Goal: Information Seeking & Learning: Understand process/instructions

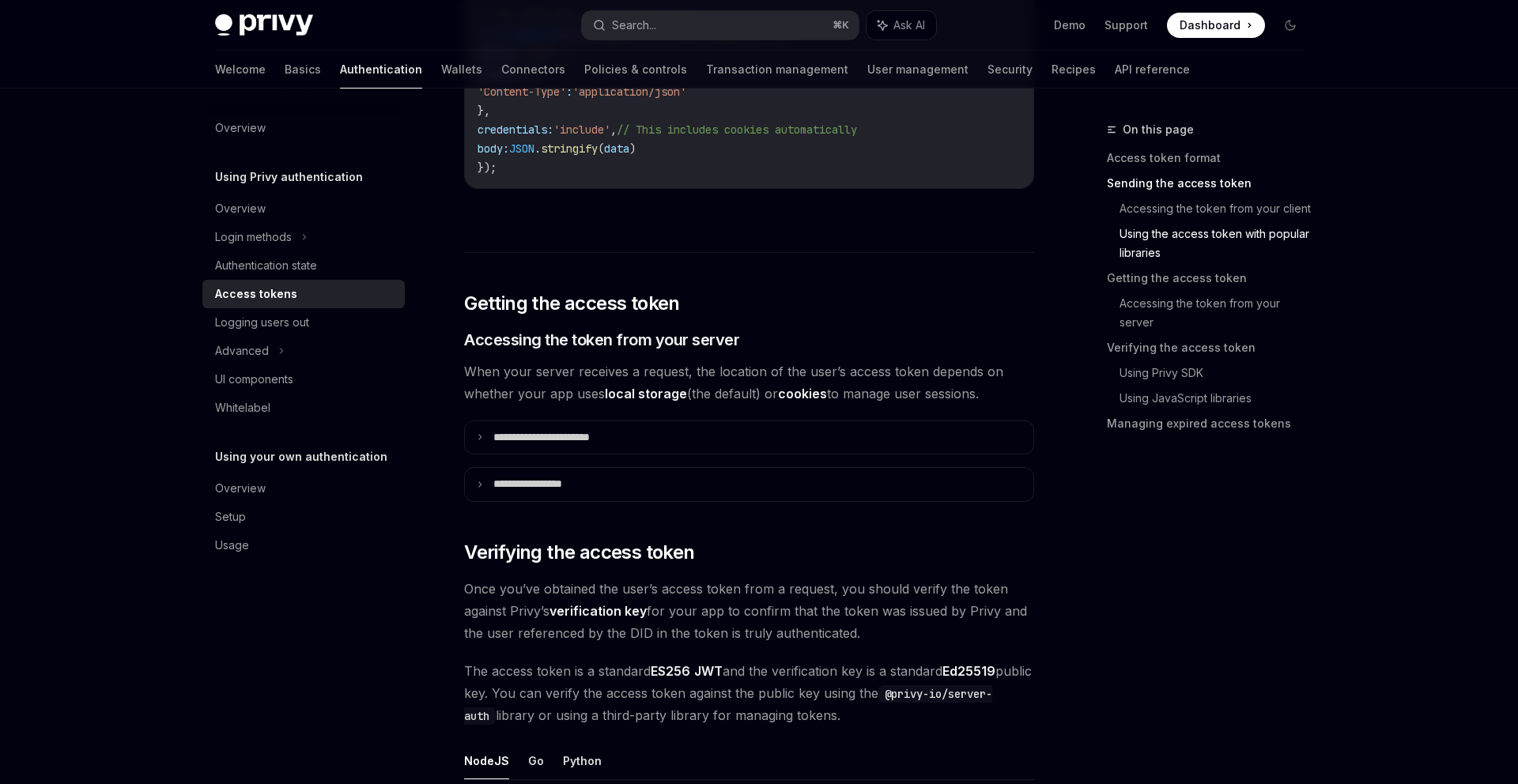
scroll to position [1738, 0]
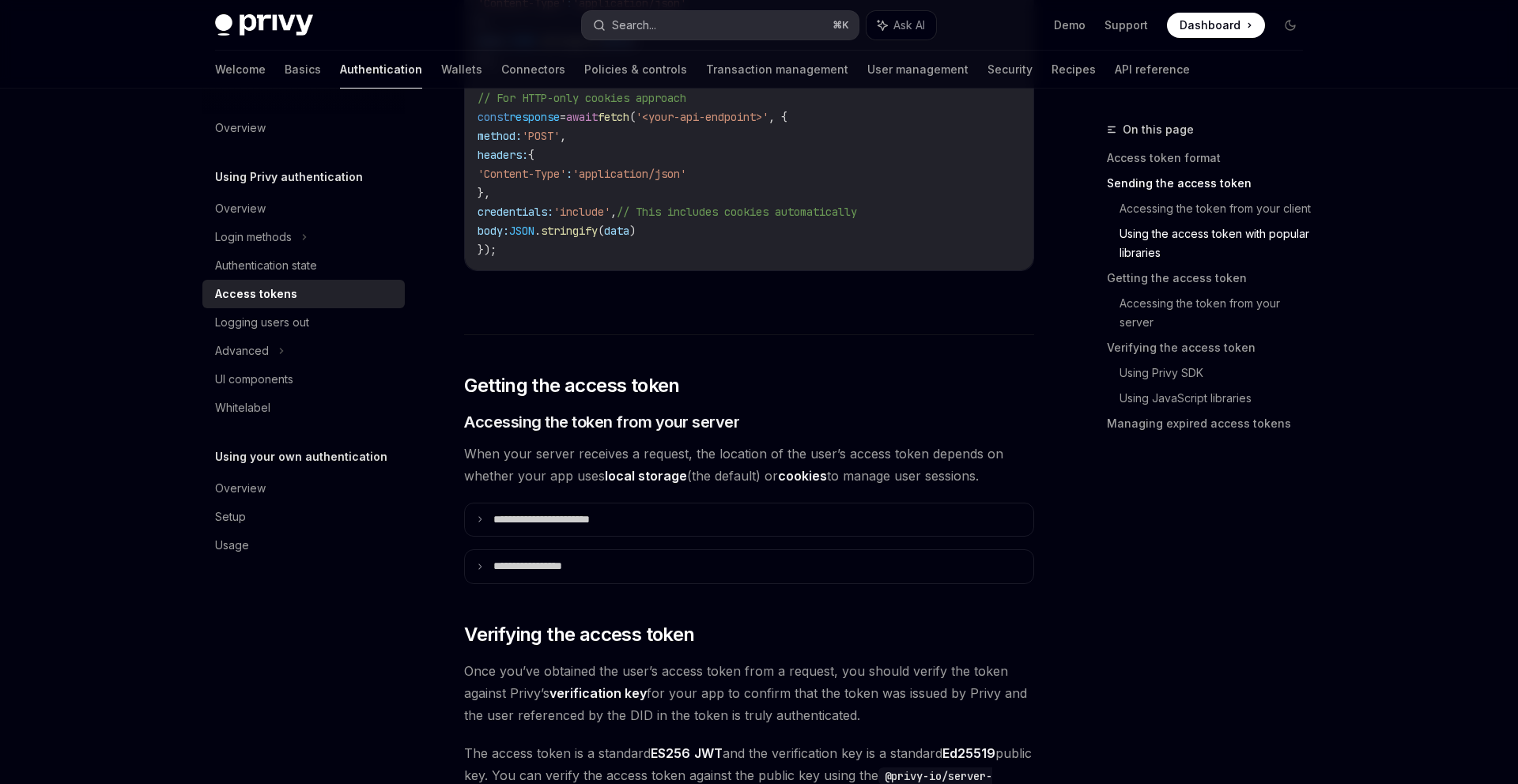
click at [782, 31] on button "Search... ⌘ K" at bounding box center [721, 25] width 277 height 29
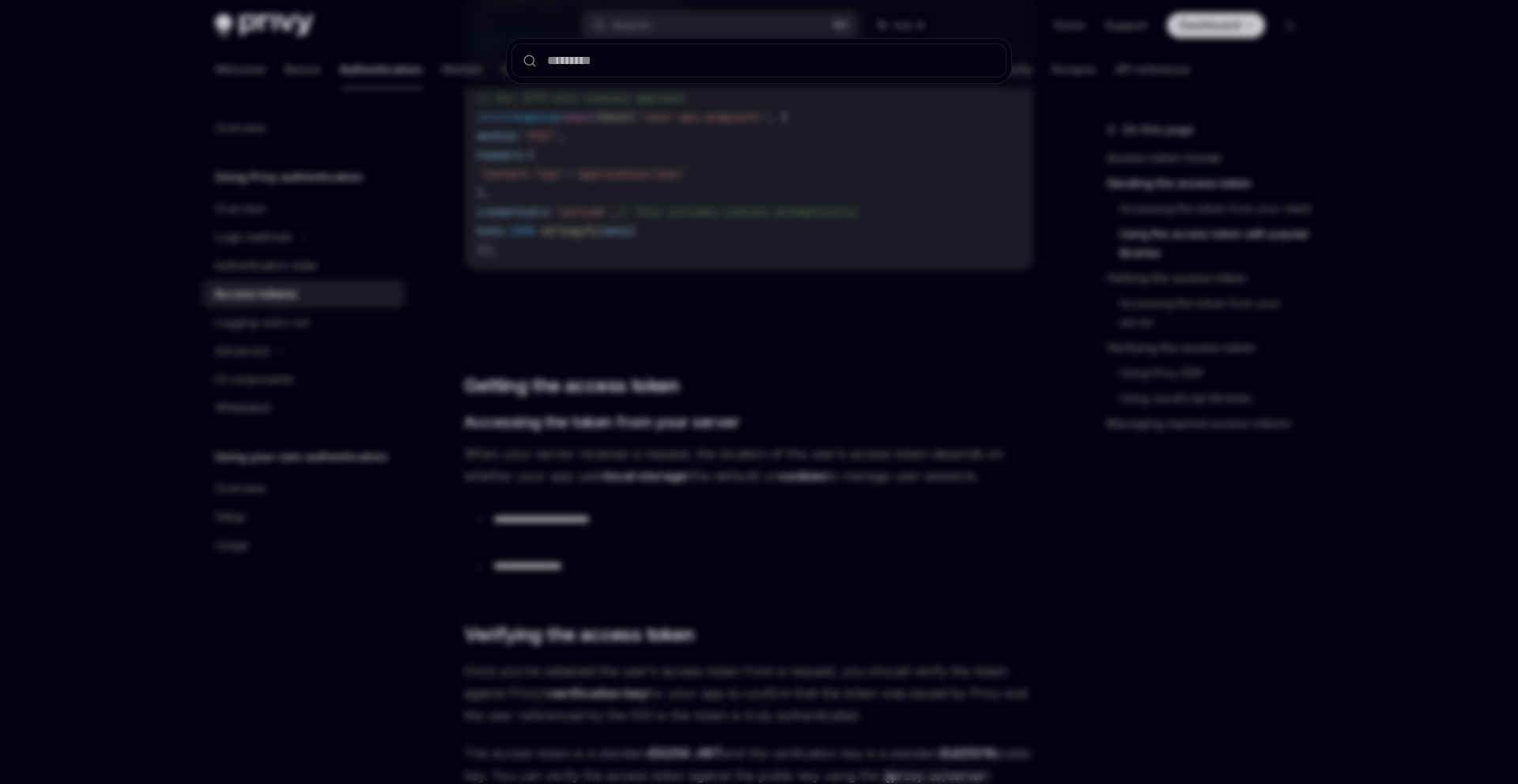
click at [777, 69] on input "text" at bounding box center [759, 60] width 495 height 34
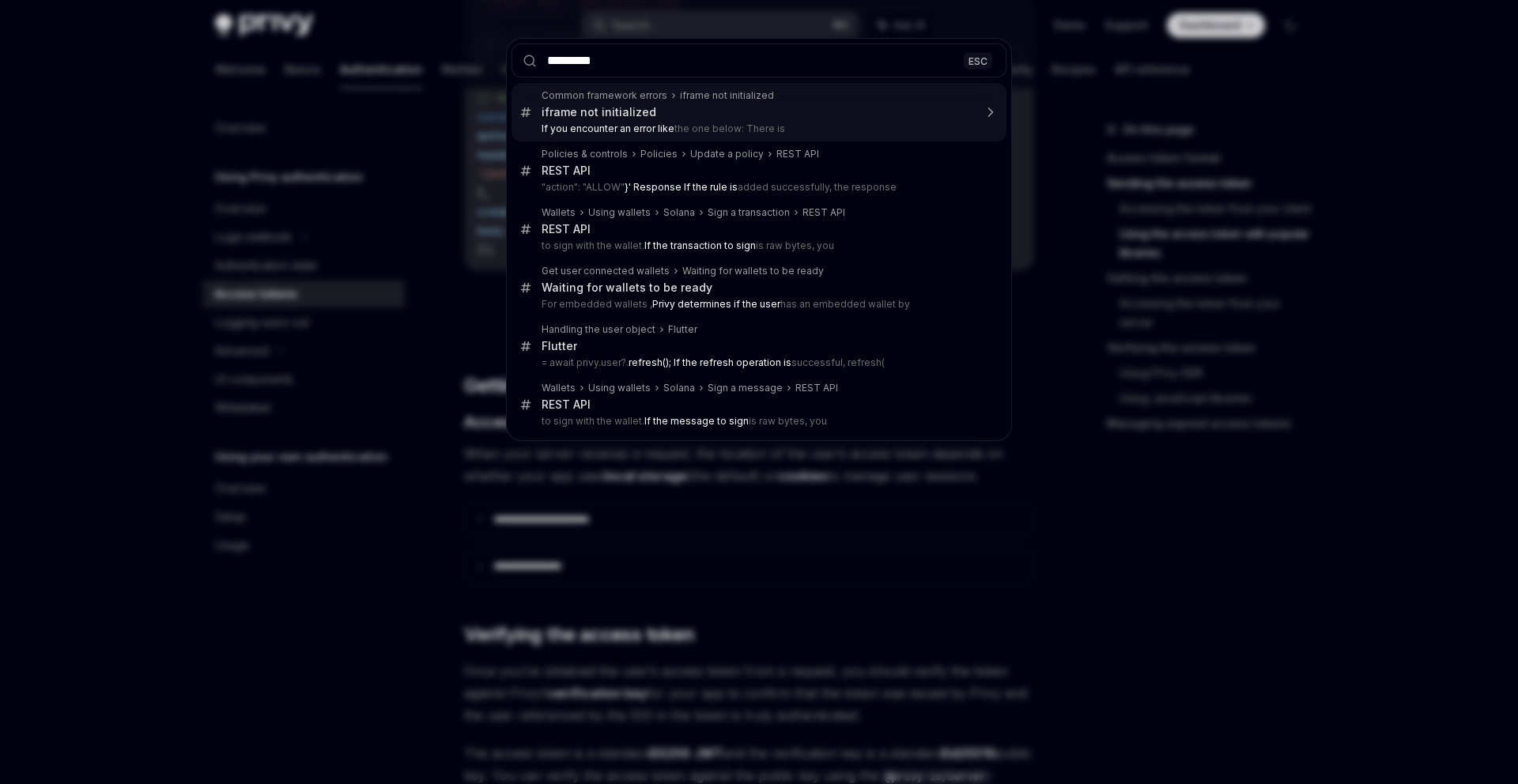
type input "**********"
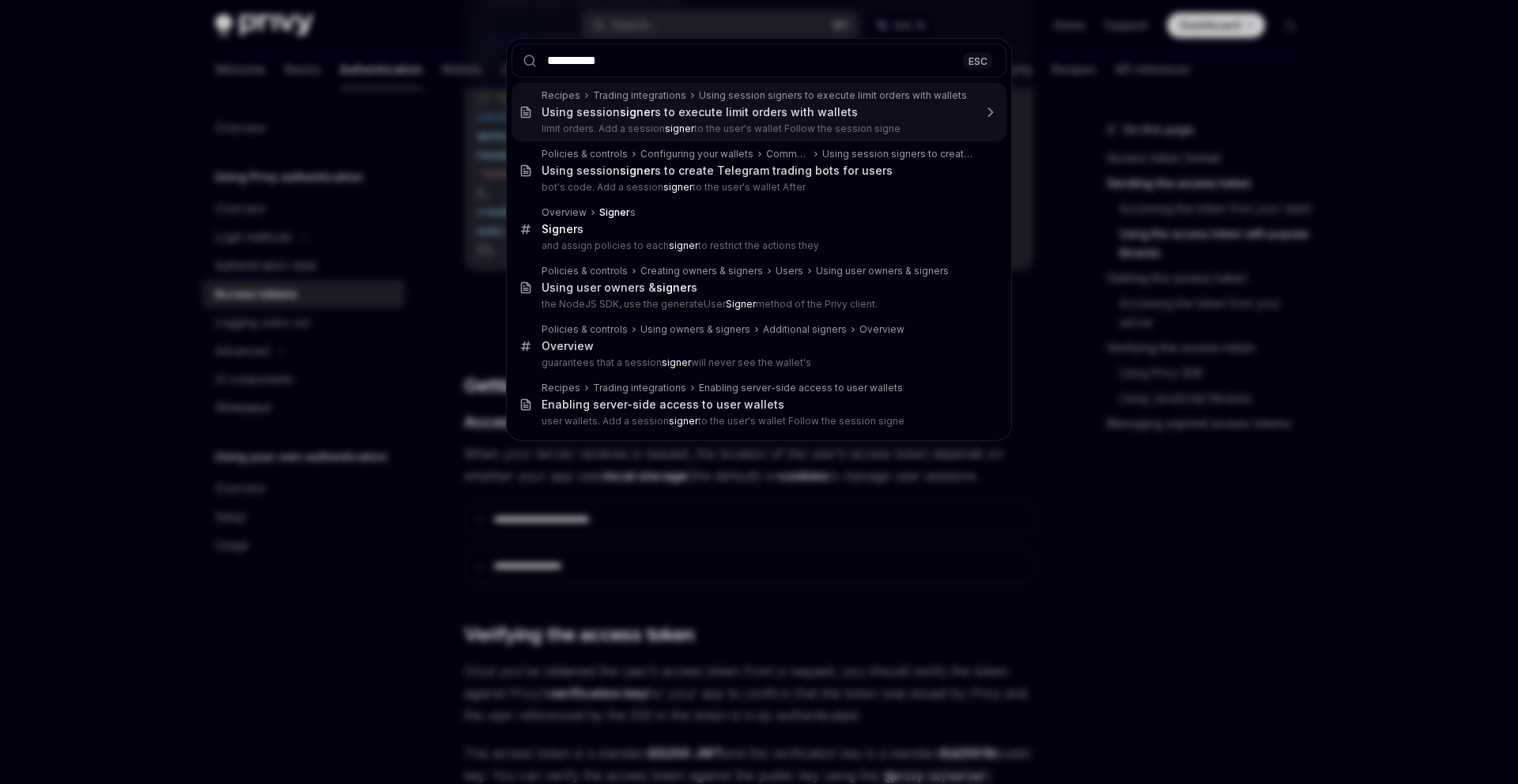
type input "**********"
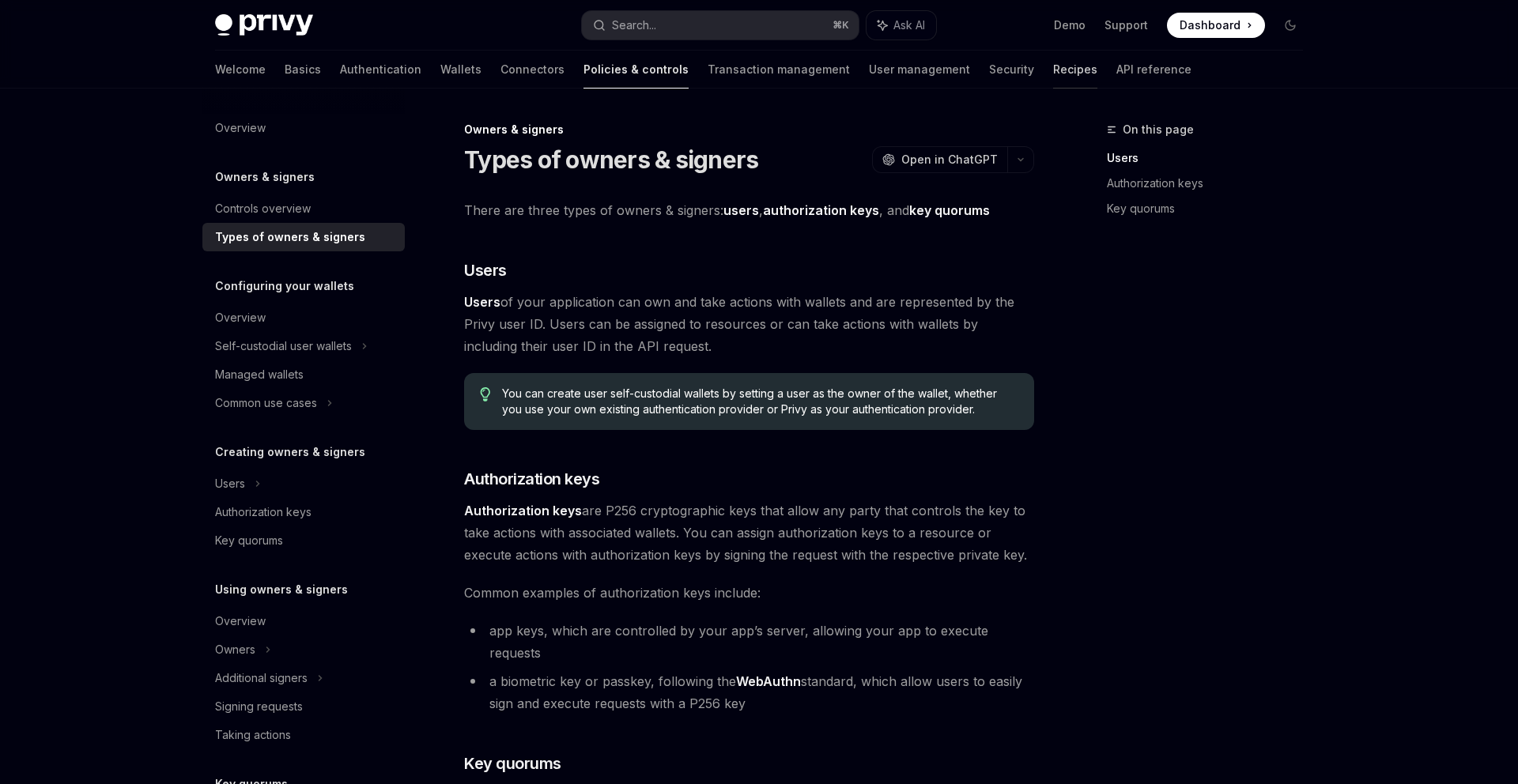
click at [1054, 72] on link "Recipes" at bounding box center [1075, 69] width 45 height 38
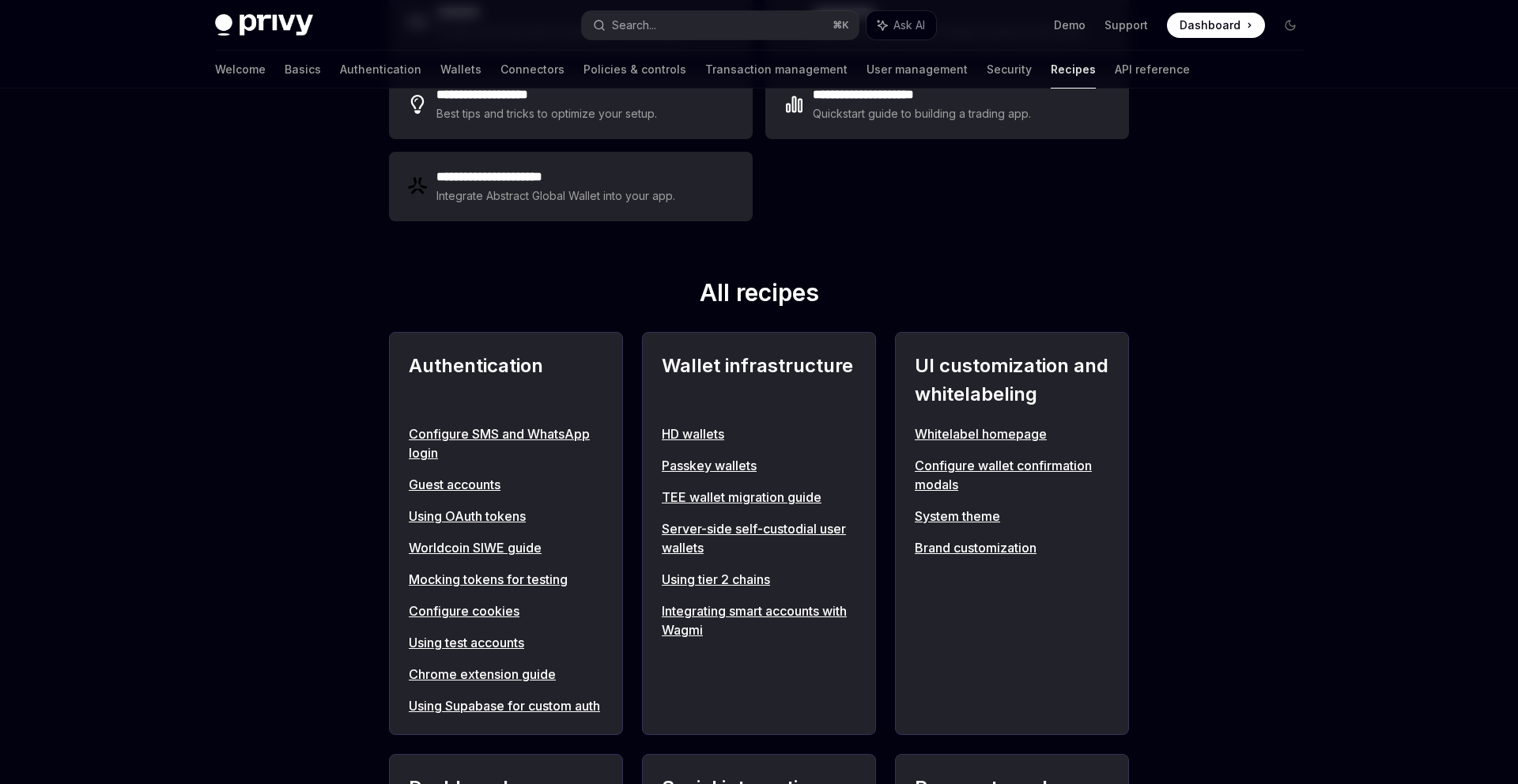
scroll to position [250, 0]
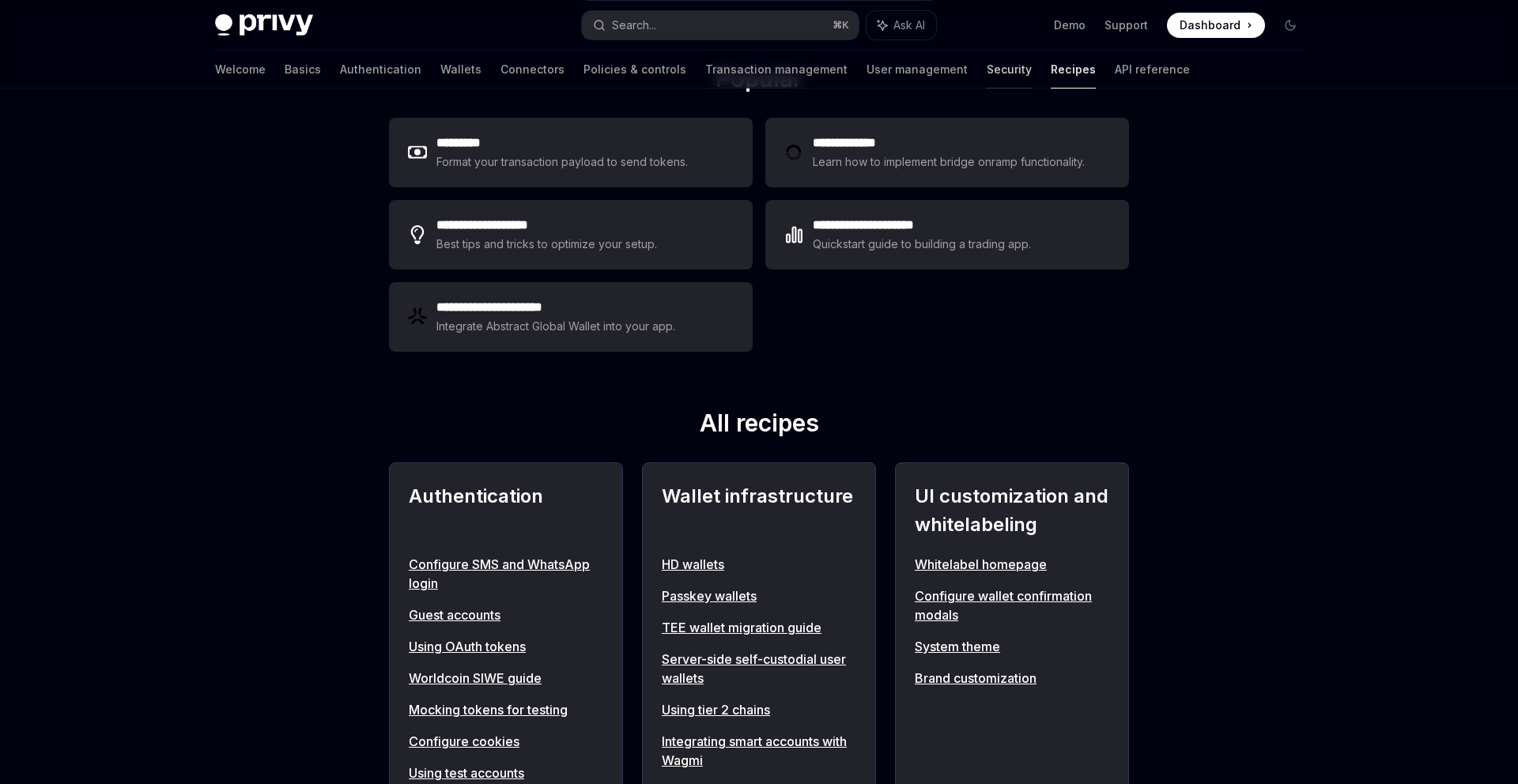
click at [987, 82] on link "Security" at bounding box center [1010, 69] width 46 height 38
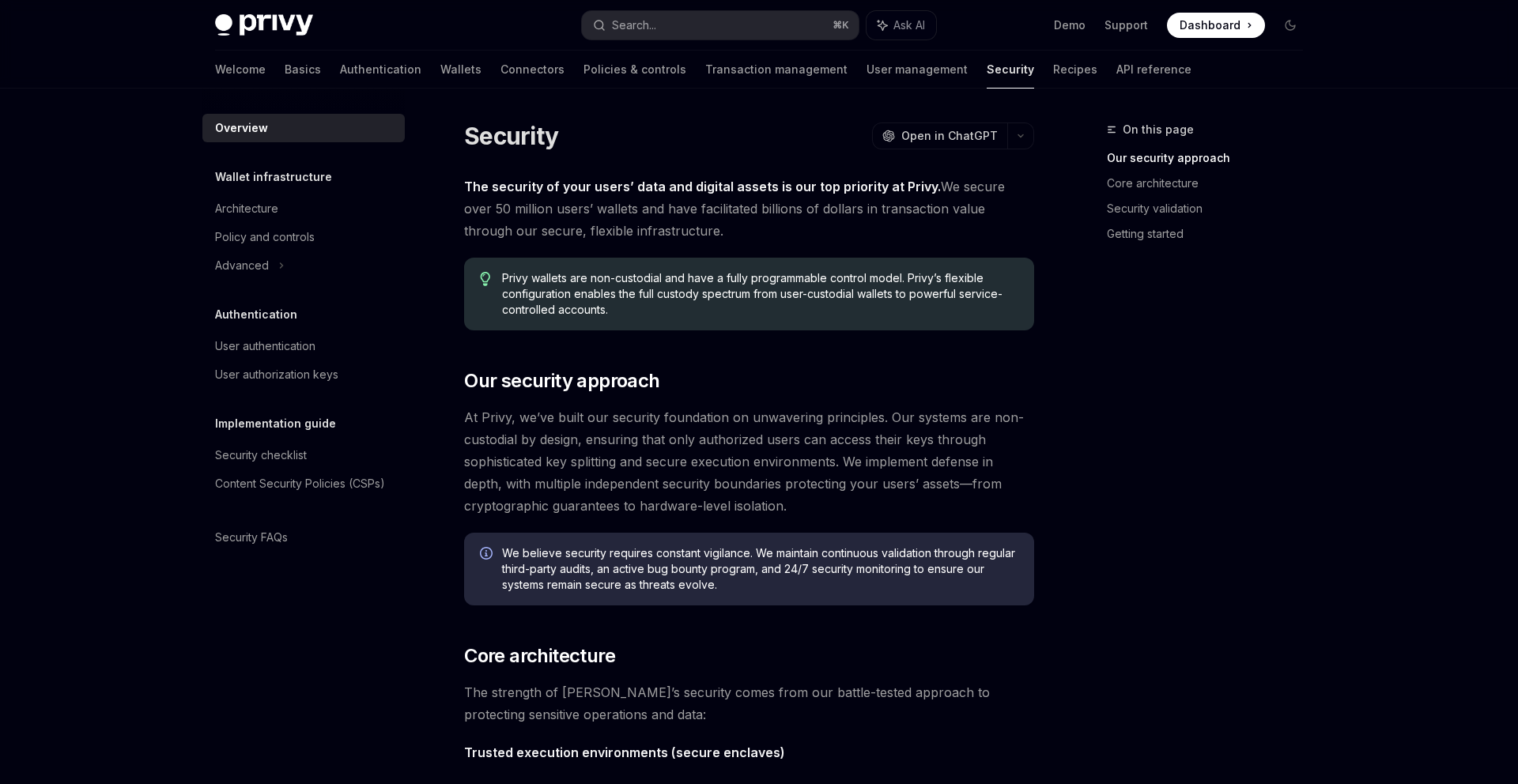
click at [255, 126] on div "Overview" at bounding box center [242, 128] width 53 height 19
click at [285, 59] on link "Basics" at bounding box center [303, 69] width 37 height 38
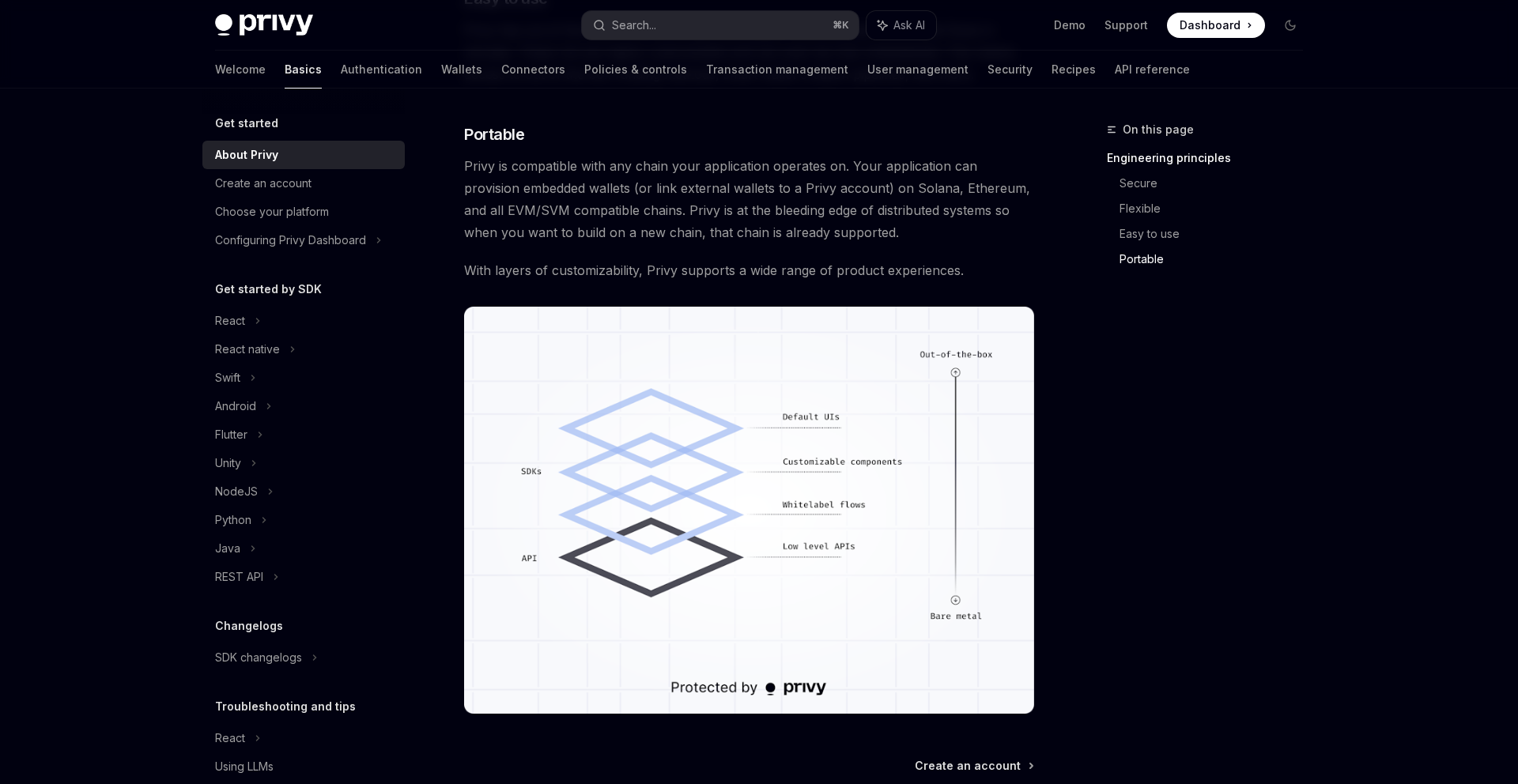
scroll to position [1284, 0]
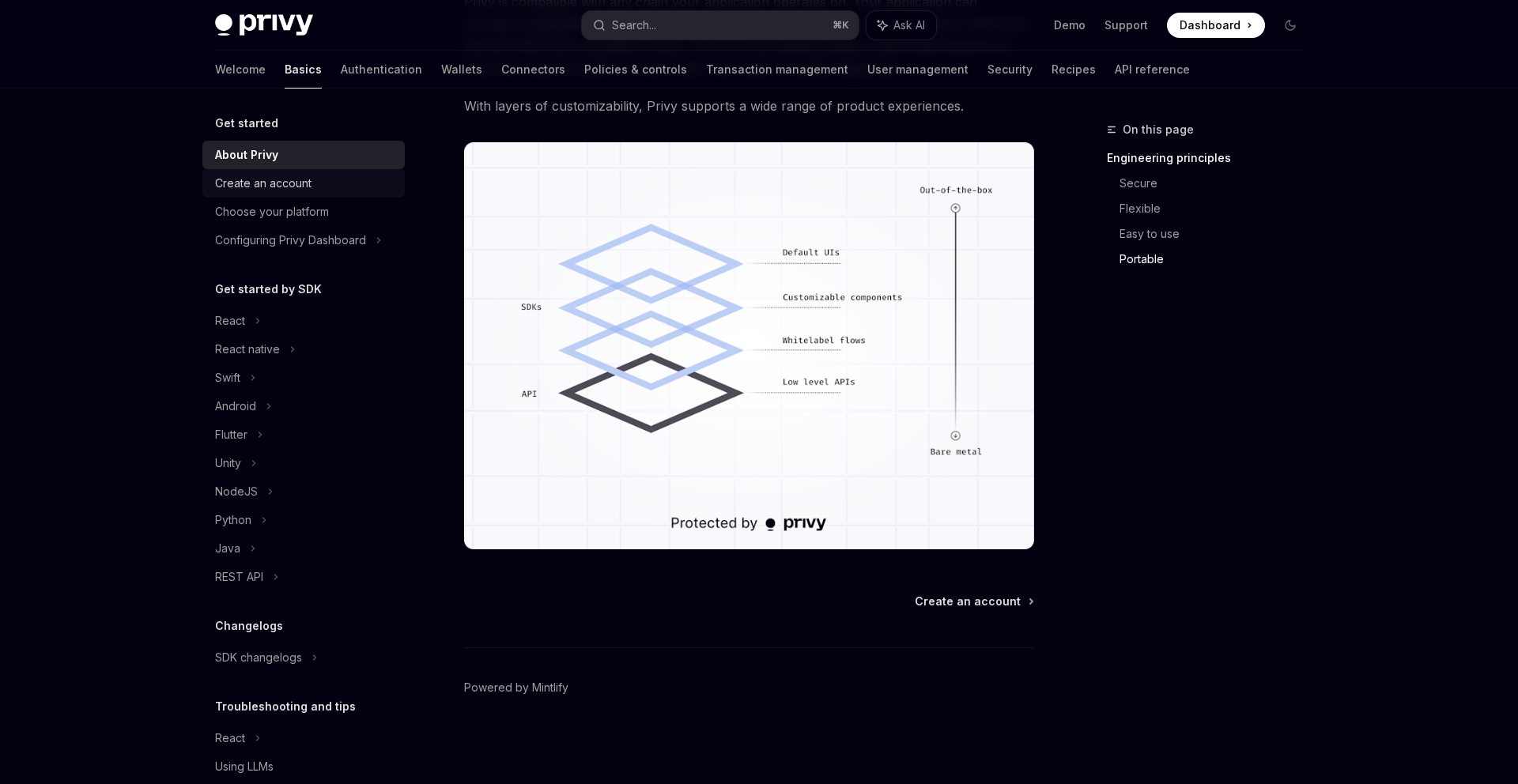
click at [300, 182] on div "Create an account" at bounding box center [262, 183] width 96 height 19
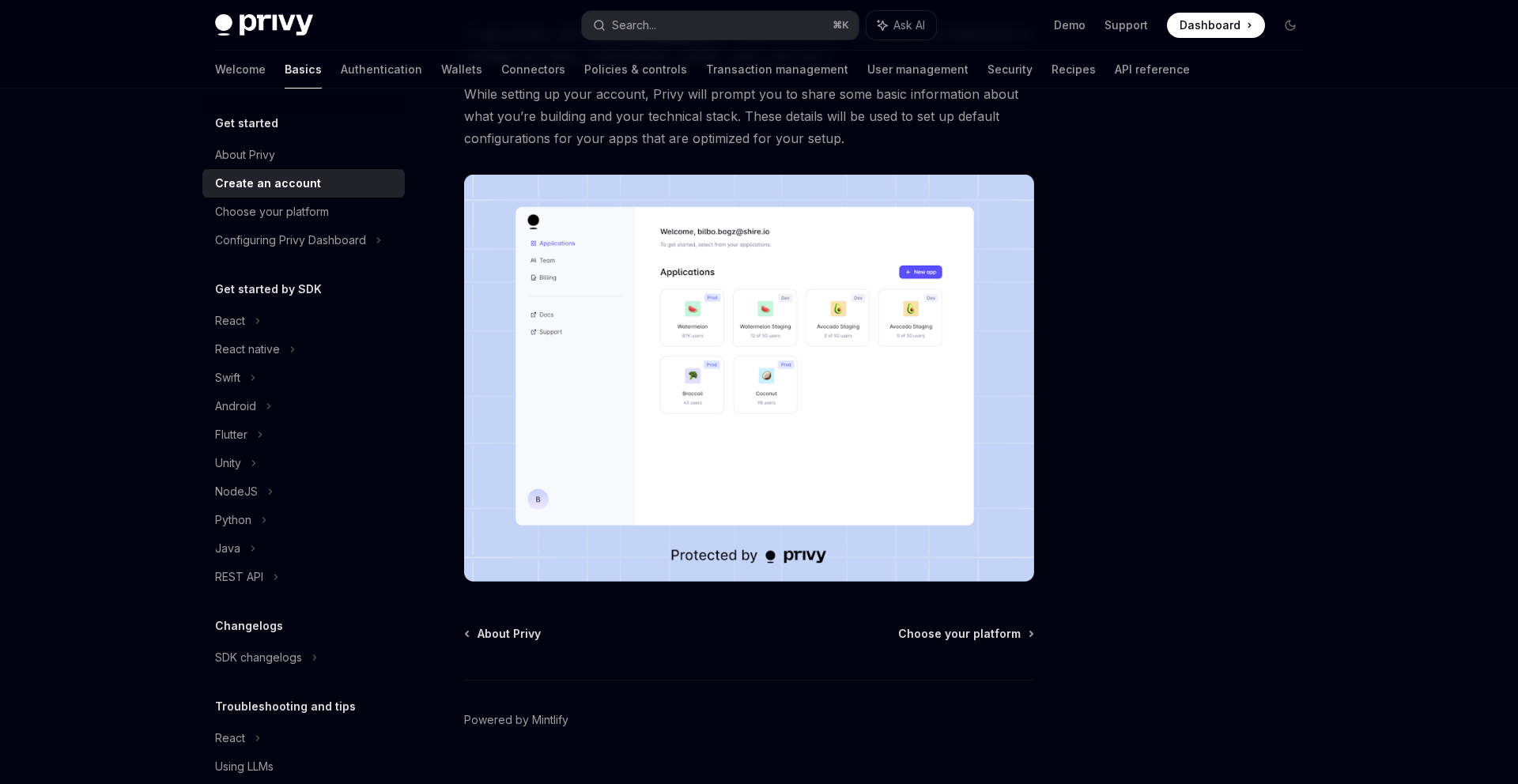
scroll to position [209, 0]
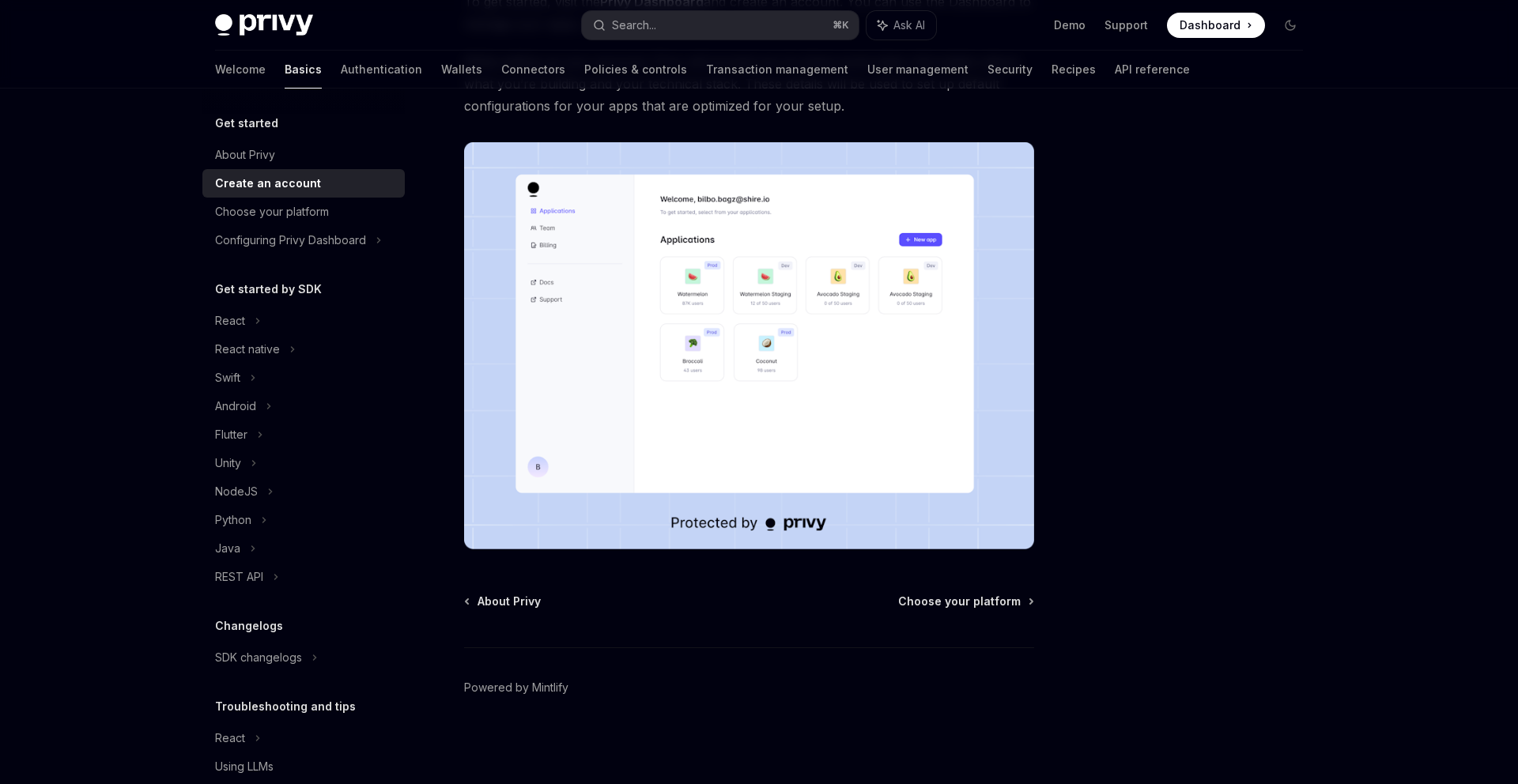
click at [978, 611] on div "About Privy Choose your platform Powered by Mintlify" at bounding box center [750, 689] width 570 height 190
click at [972, 596] on span "Choose your platform" at bounding box center [960, 602] width 123 height 16
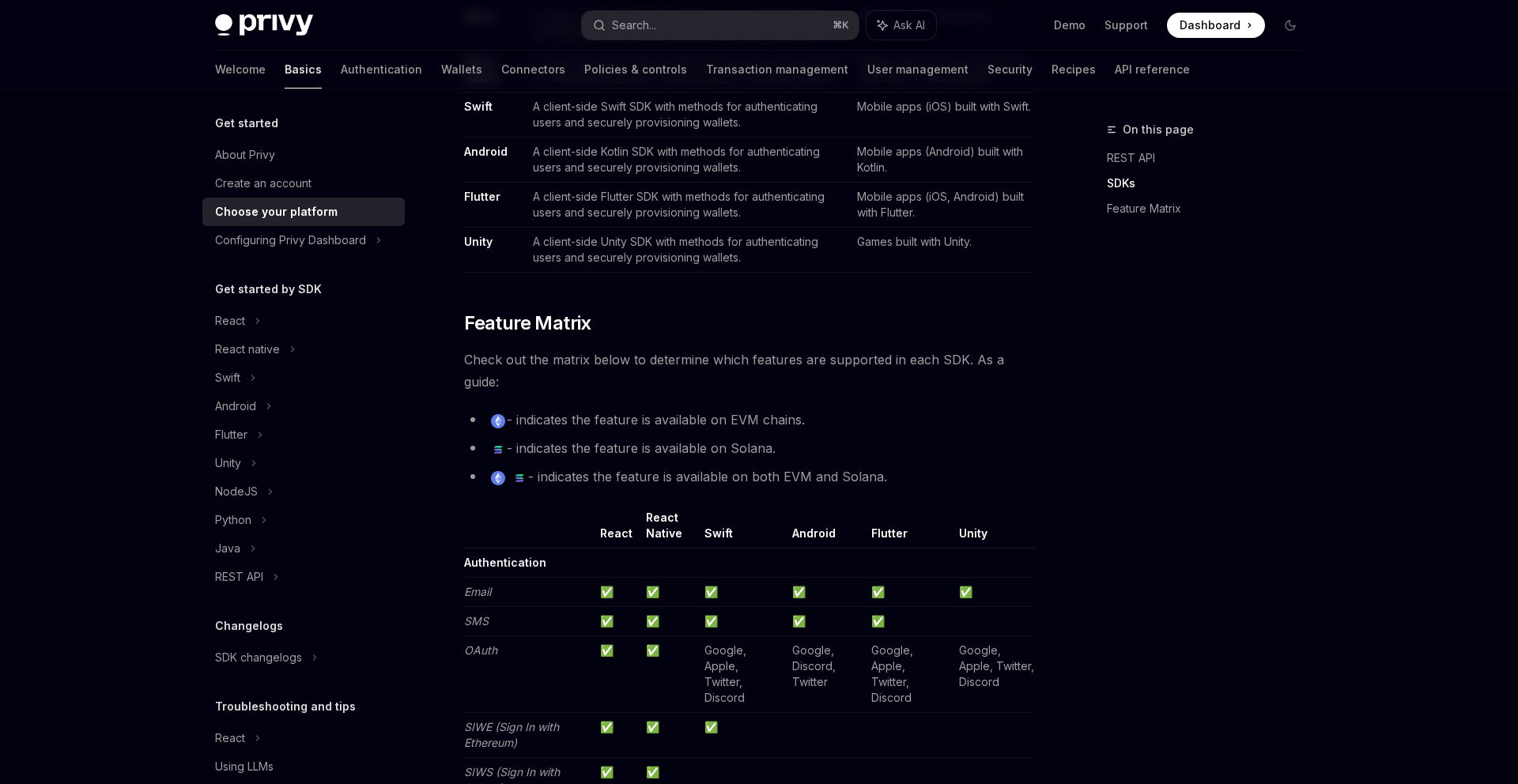
scroll to position [57, 0]
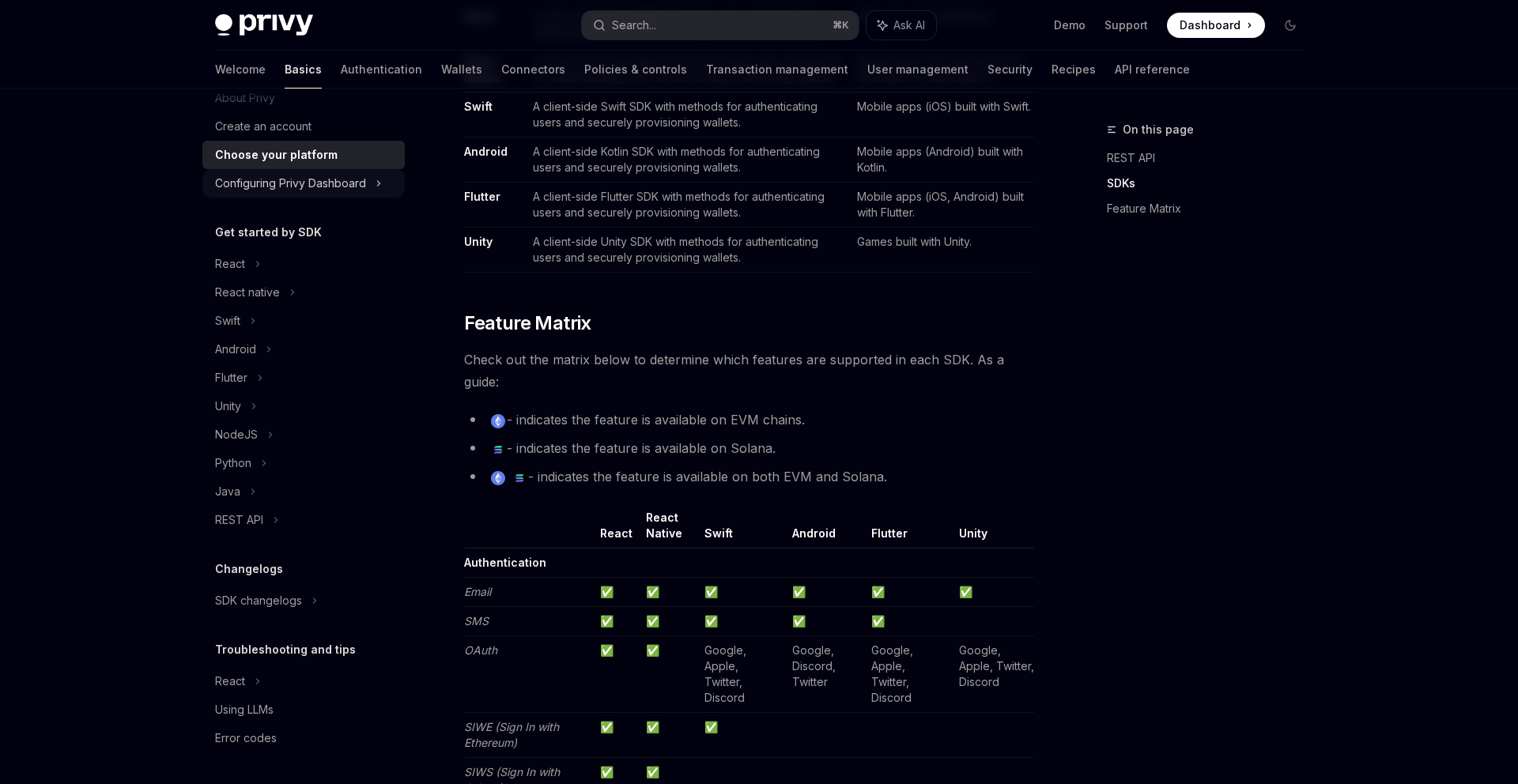
click at [308, 186] on div "Configuring Privy Dashboard" at bounding box center [290, 183] width 152 height 19
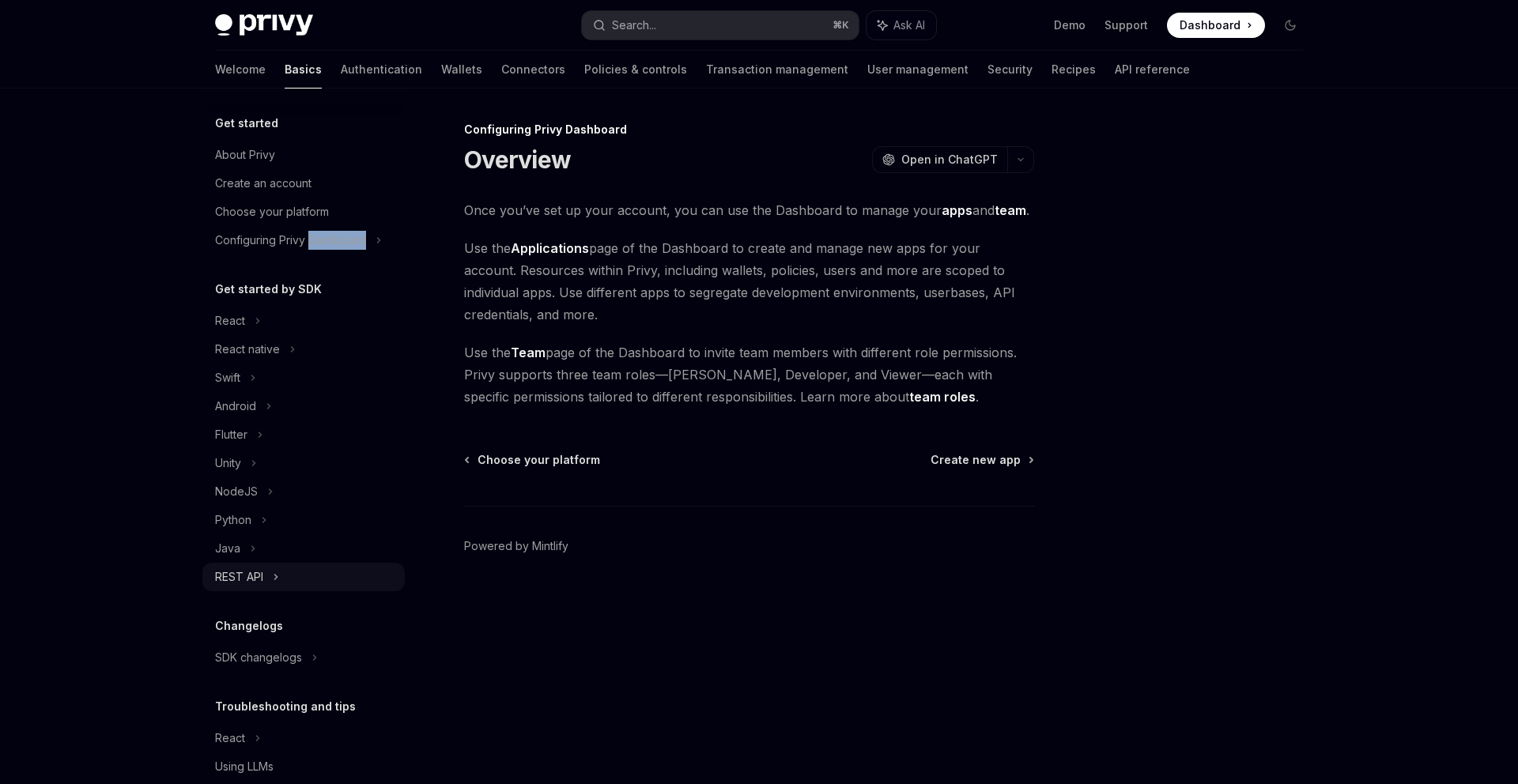
scroll to position [57, 0]
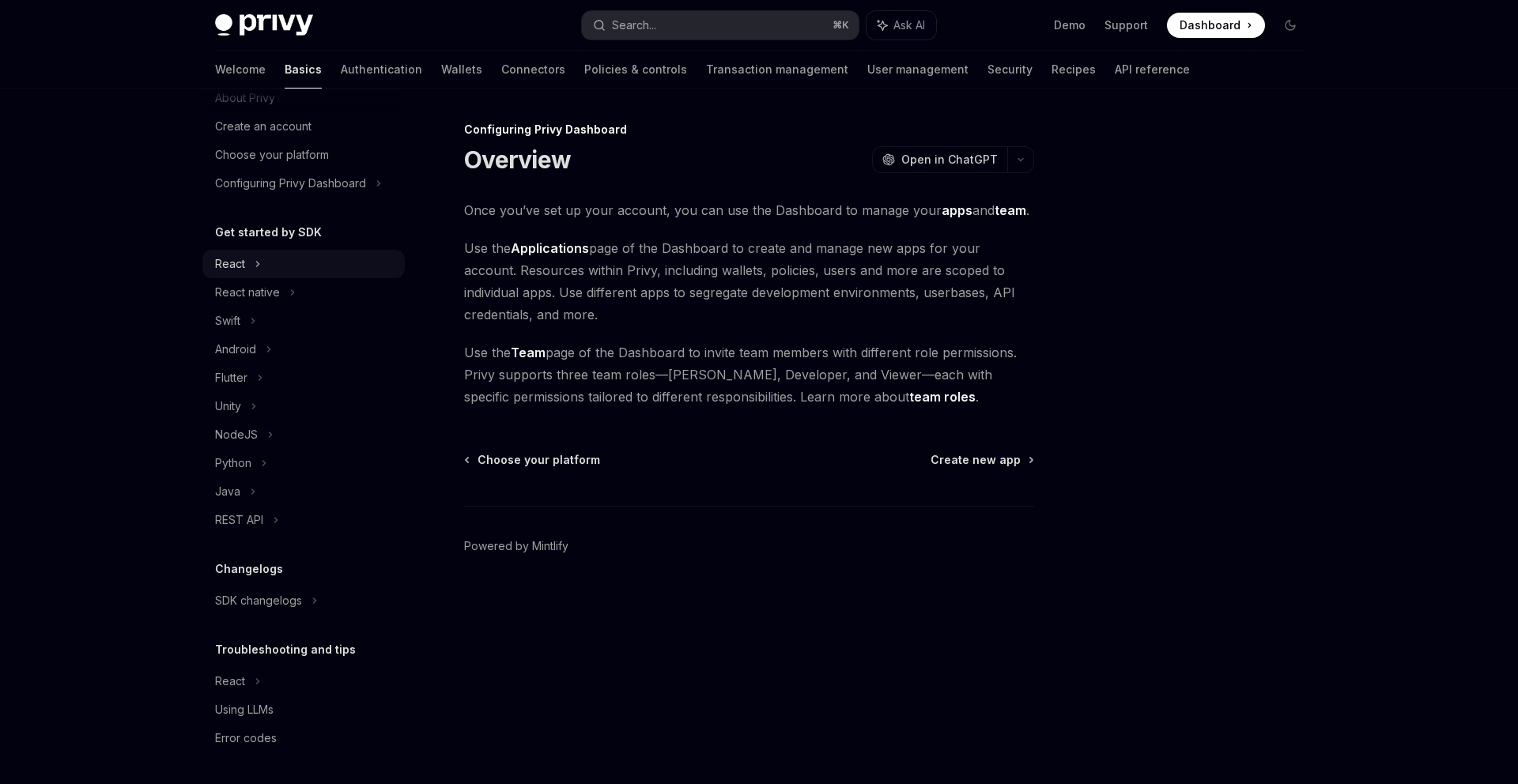
click at [239, 264] on div "React" at bounding box center [230, 263] width 30 height 19
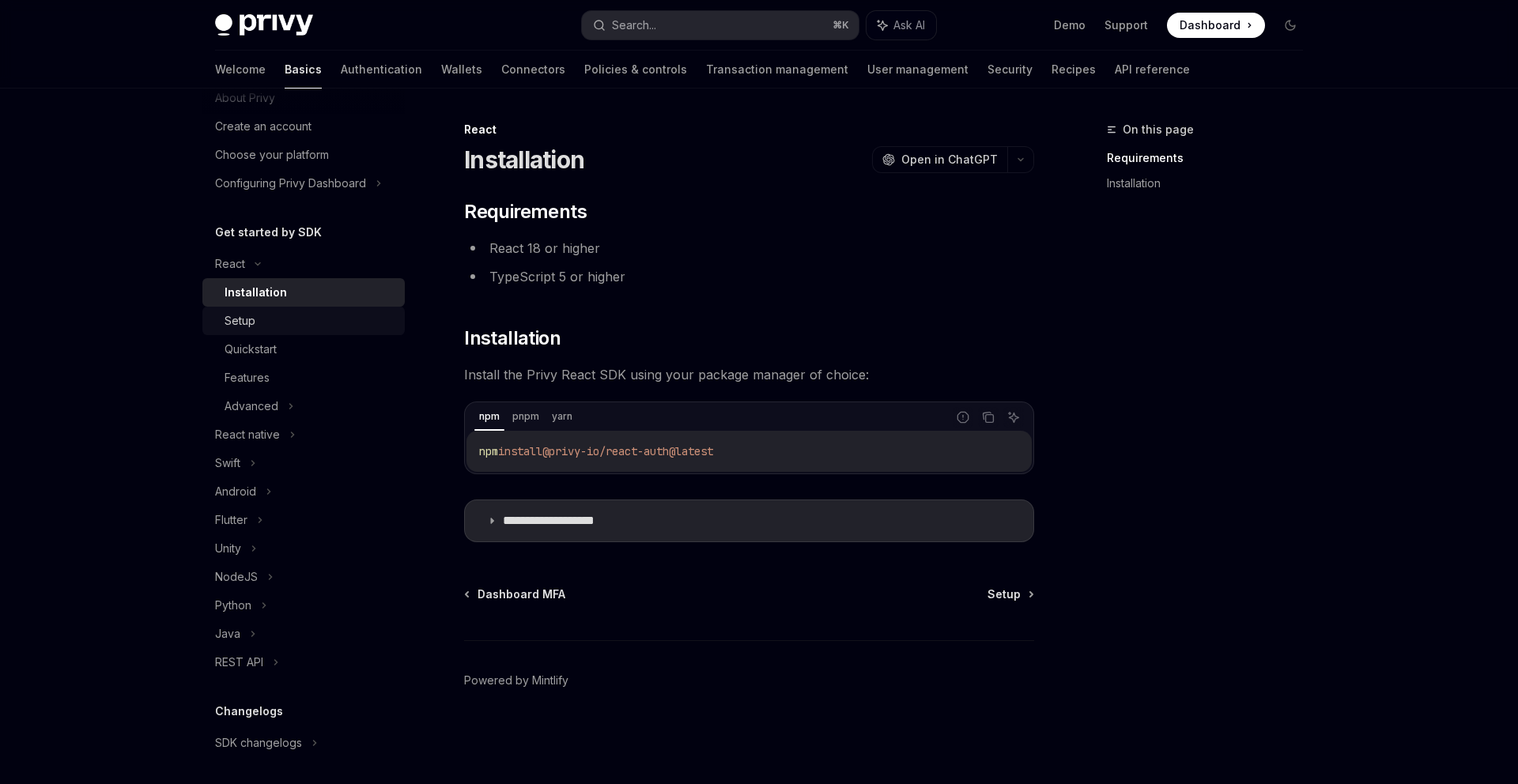
click at [245, 317] on div "Setup" at bounding box center [240, 321] width 31 height 19
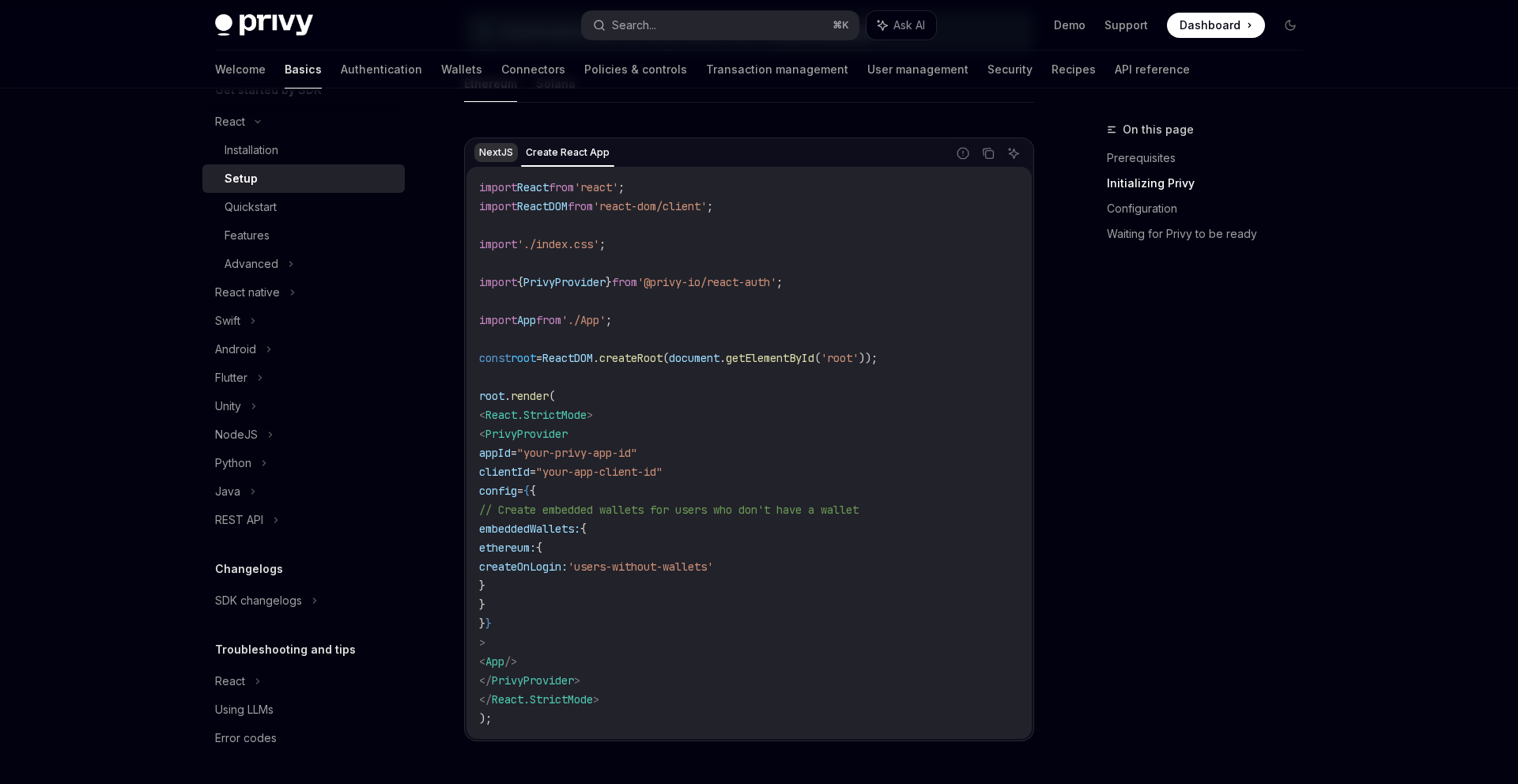
scroll to position [491, 0]
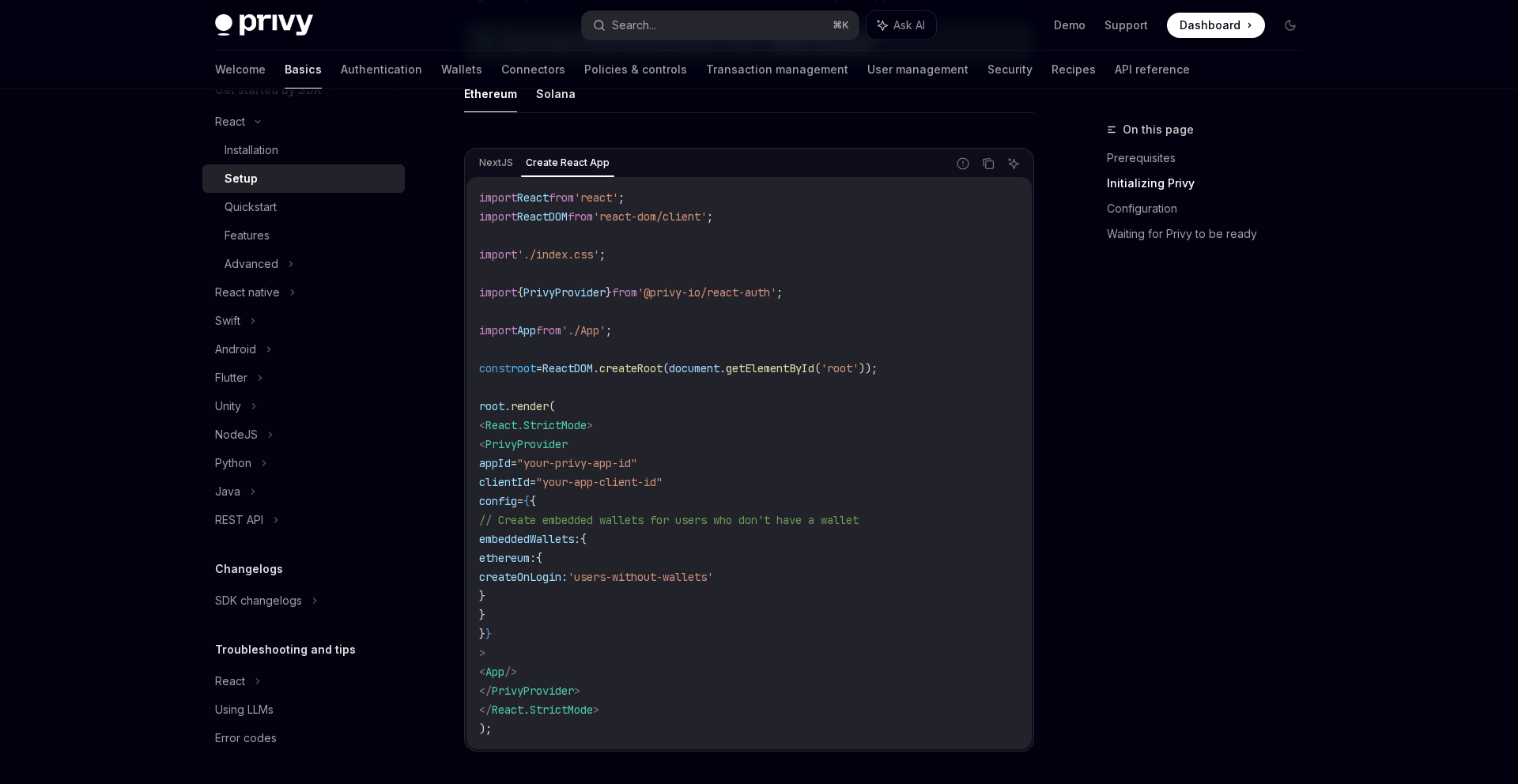
click at [489, 145] on div "NextJS Create React App Report incorrect code Copy Ask AI import React from 're…" at bounding box center [750, 454] width 570 height 645
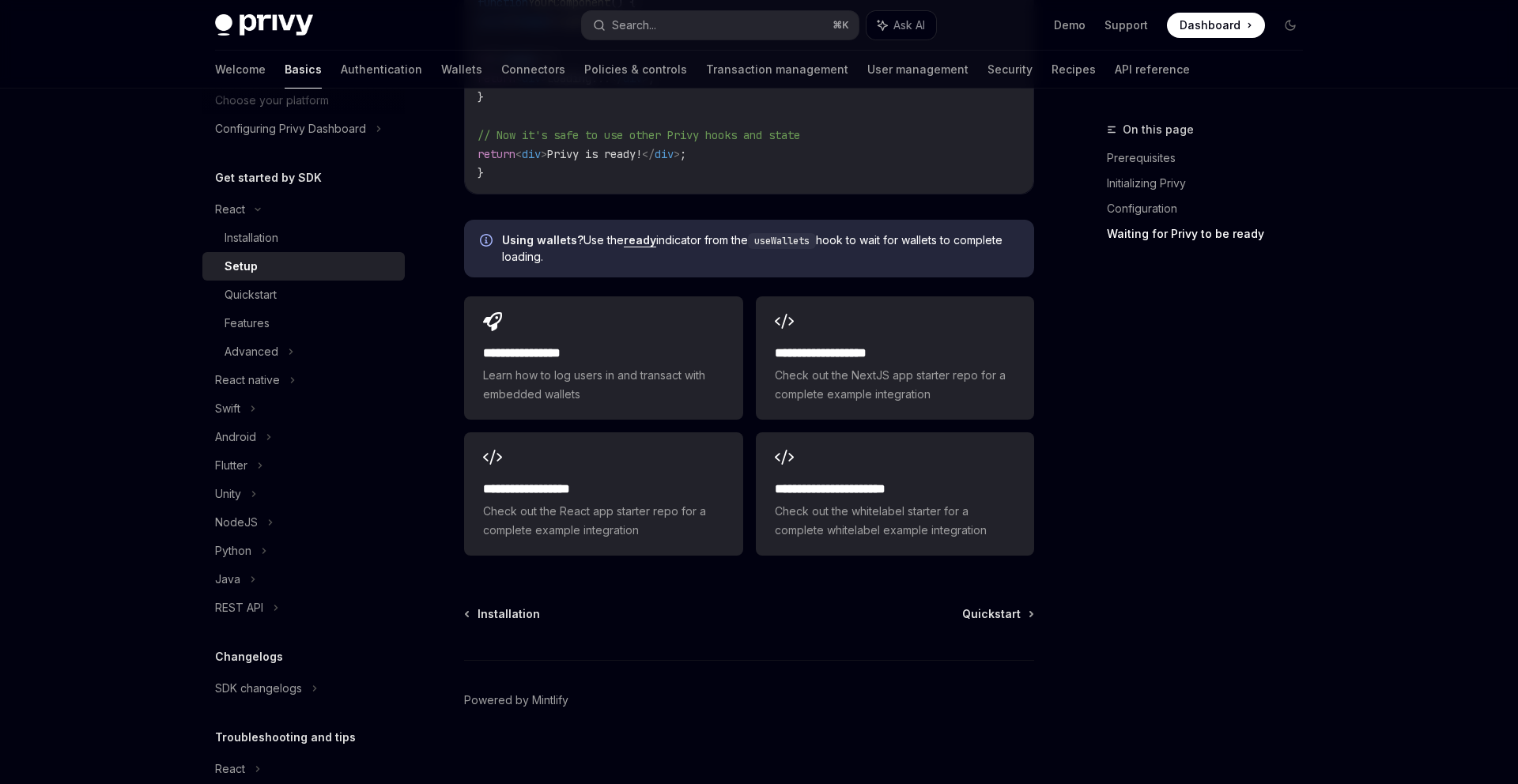
scroll to position [1930, 0]
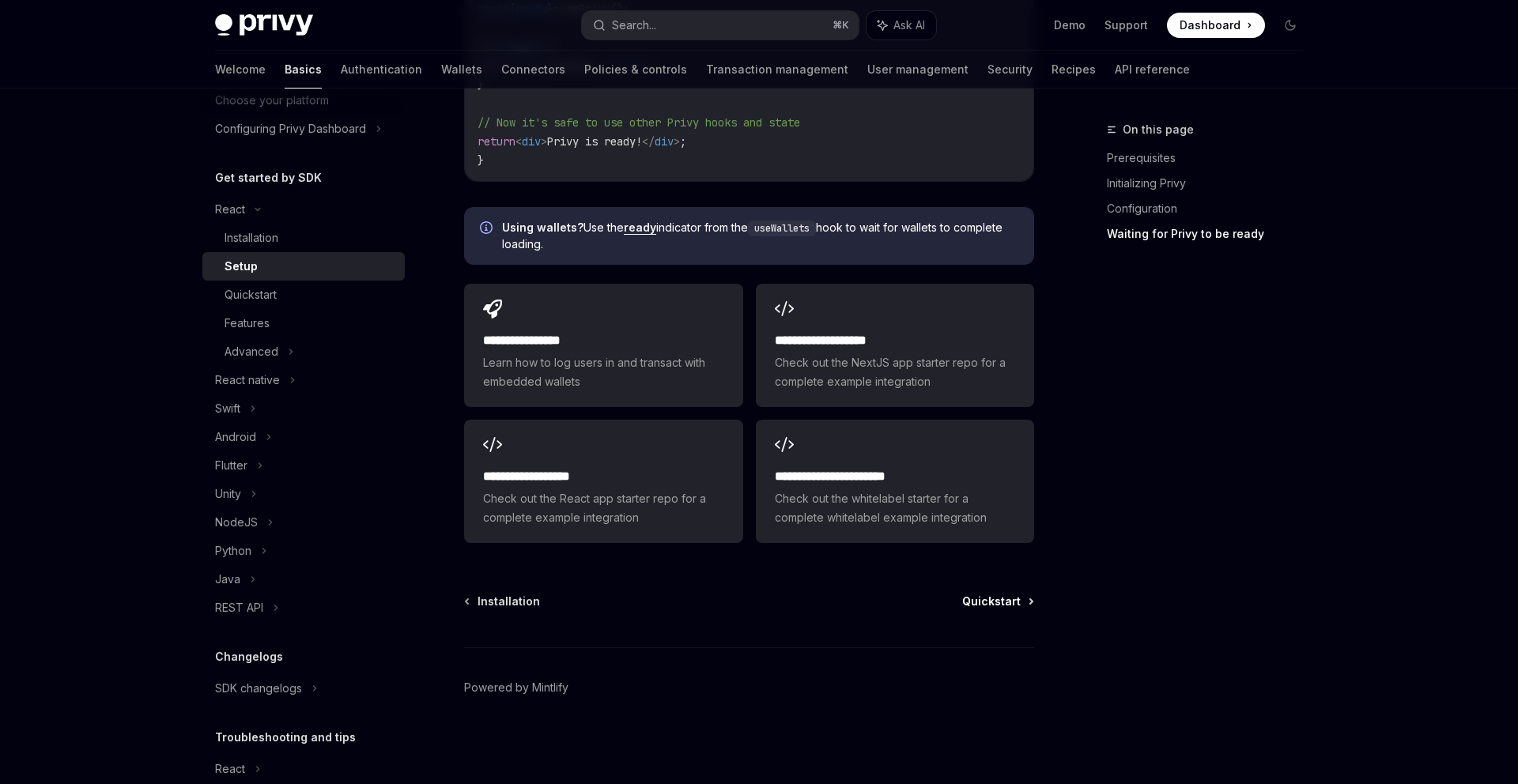
click at [969, 598] on span "Quickstart" at bounding box center [991, 602] width 58 height 16
type textarea "*"
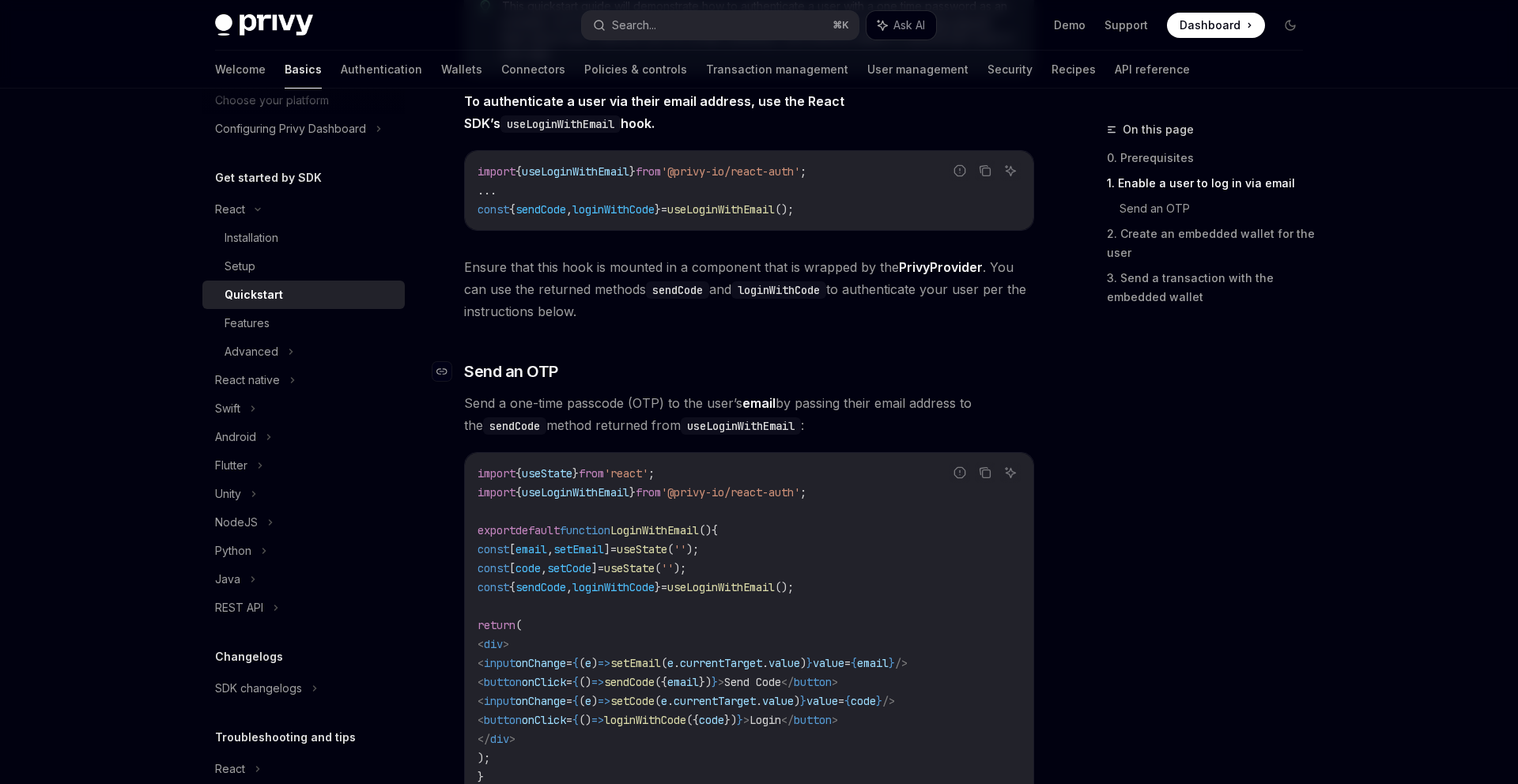
scroll to position [417, 0]
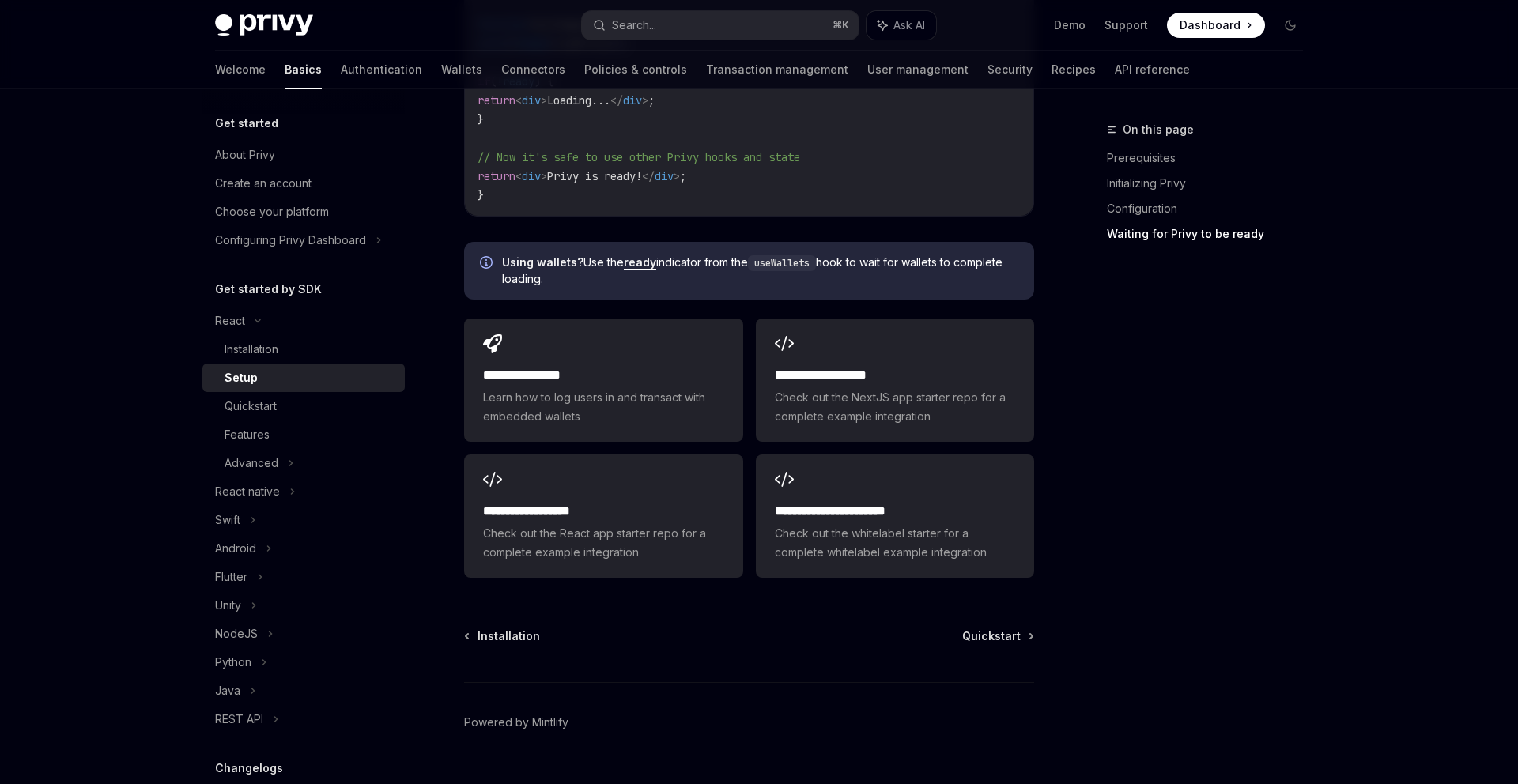
scroll to position [1930, 0]
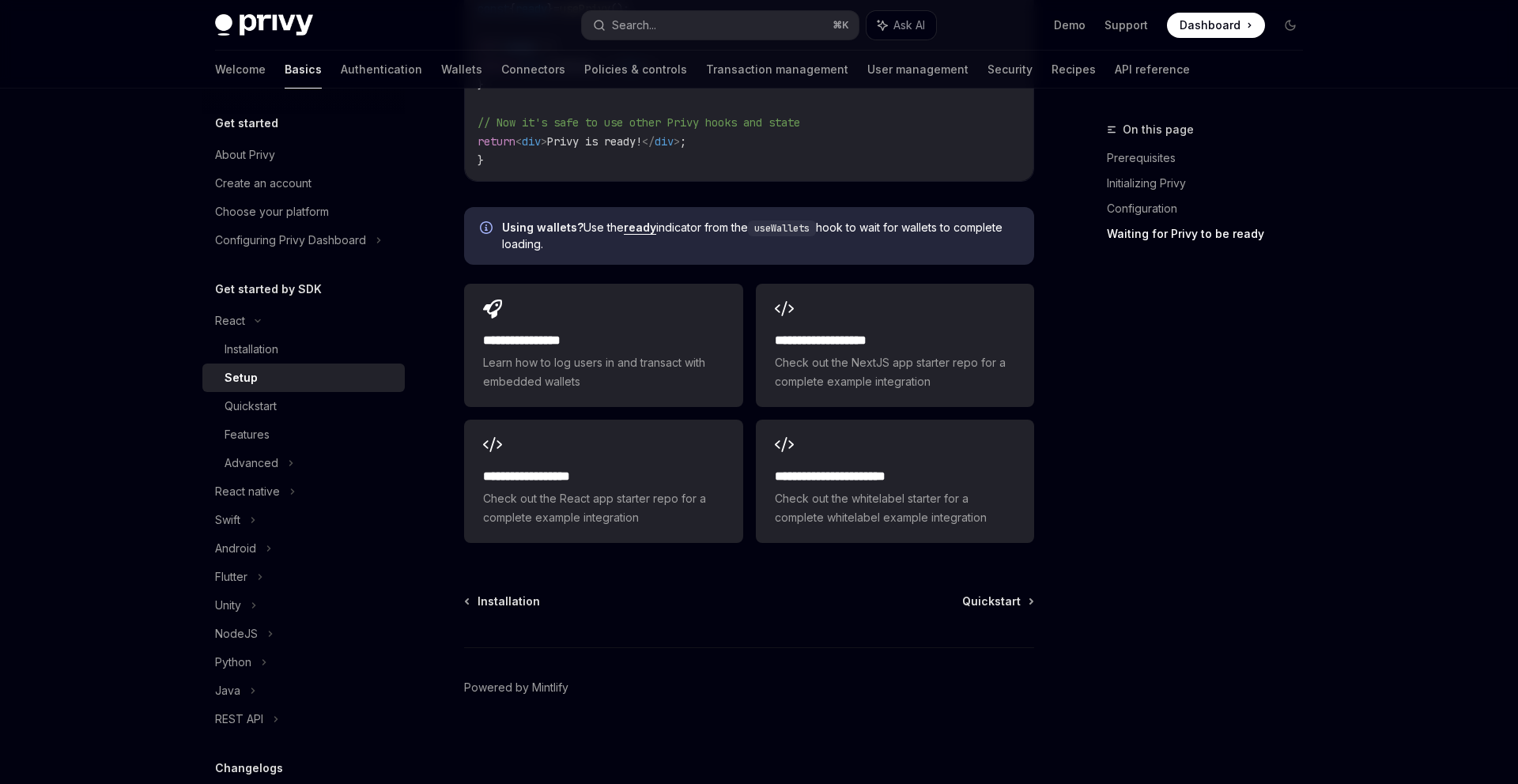
type textarea "*"
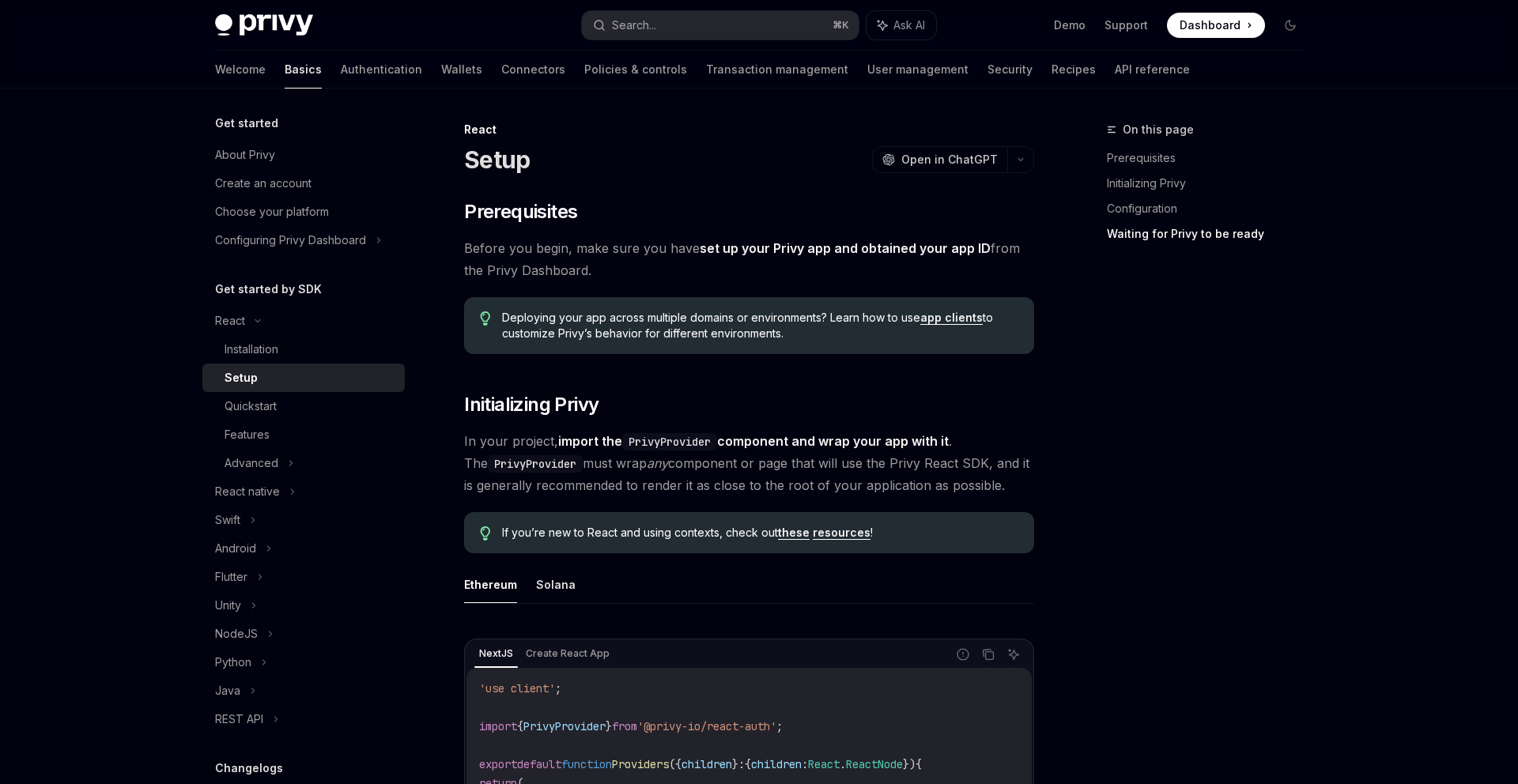
scroll to position [1930, 0]
